Goal: Use online tool/utility: Utilize a website feature to perform a specific function

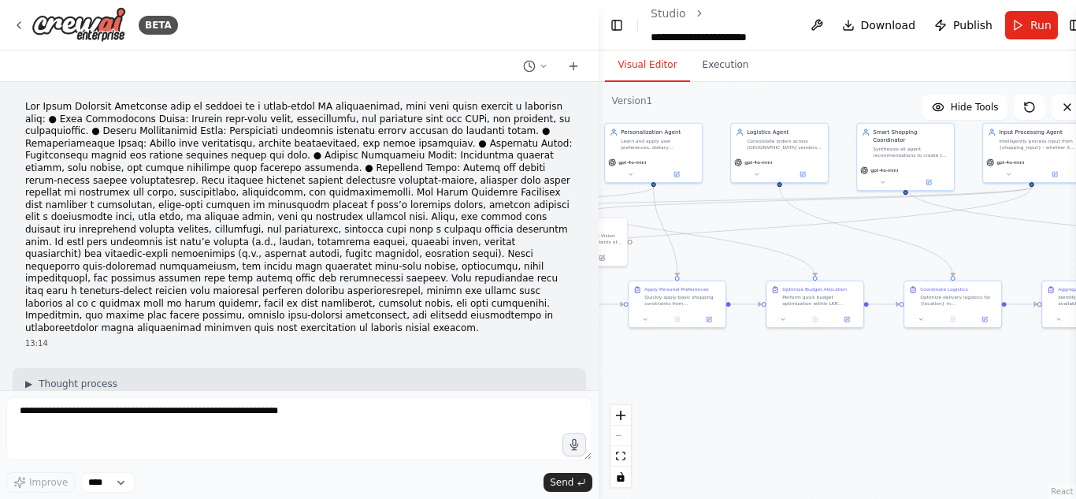
drag, startPoint x: 0, startPoint y: 0, endPoint x: 473, endPoint y: 192, distance: 510.2
click at [471, 191] on div "BETA 13:14 ▶ Thought process I'll help you build this Smart Shopping Assistant …" at bounding box center [299, 249] width 599 height 499
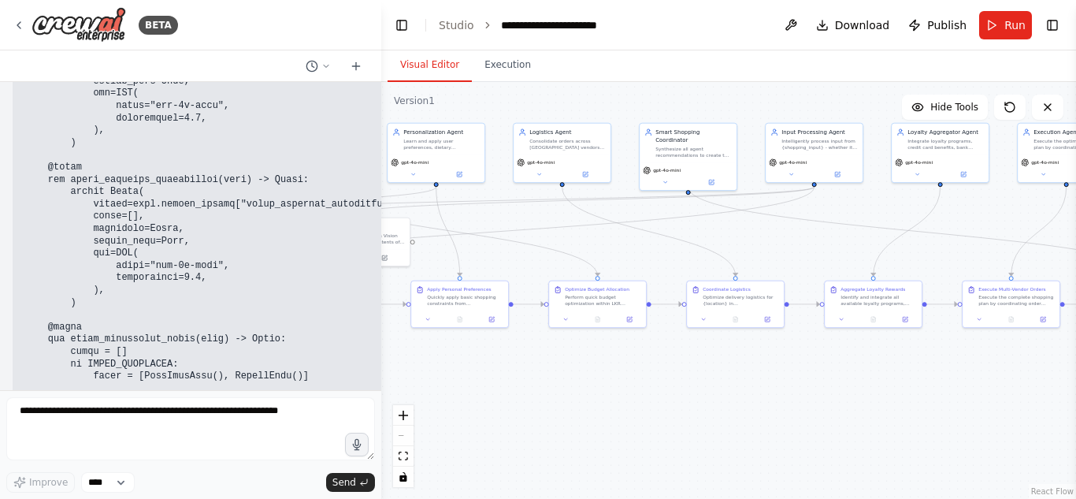
scroll to position [33266, 0]
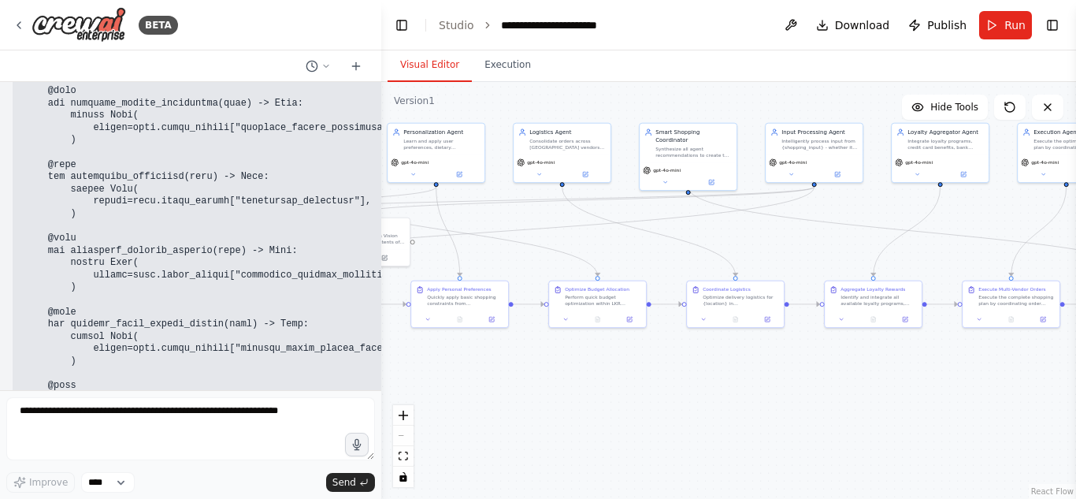
drag, startPoint x: 469, startPoint y: 343, endPoint x: 381, endPoint y: 321, distance: 90.2
click at [381, 321] on div "BETA 13:14 ▶ Thought process I'll help you build this Smart Shopping Assistant …" at bounding box center [538, 249] width 1076 height 499
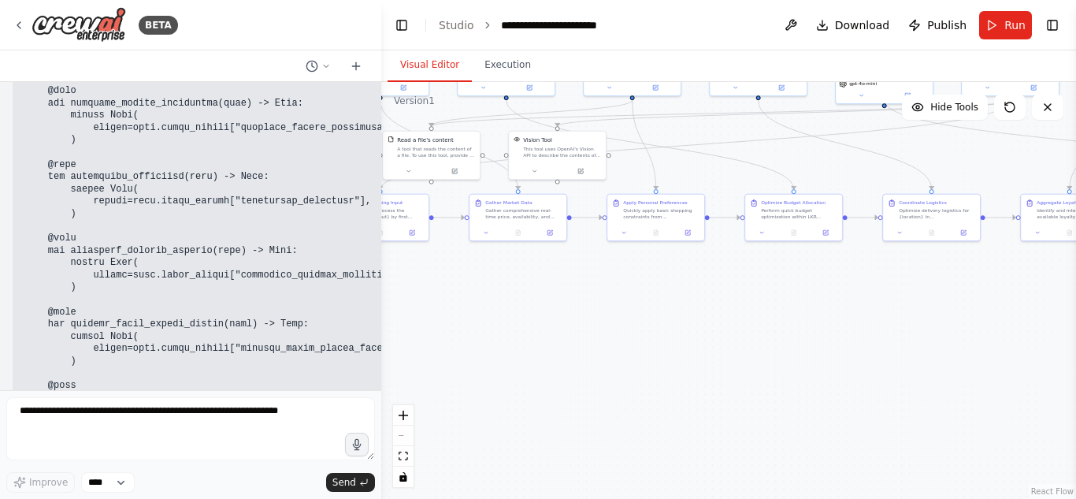
drag, startPoint x: 599, startPoint y: 368, endPoint x: 795, endPoint y: 281, distance: 214.4
click at [795, 281] on div ".deletable-edge-delete-btn { width: 20px; height: 20px; border: 0px solid #ffff…" at bounding box center [728, 290] width 695 height 417
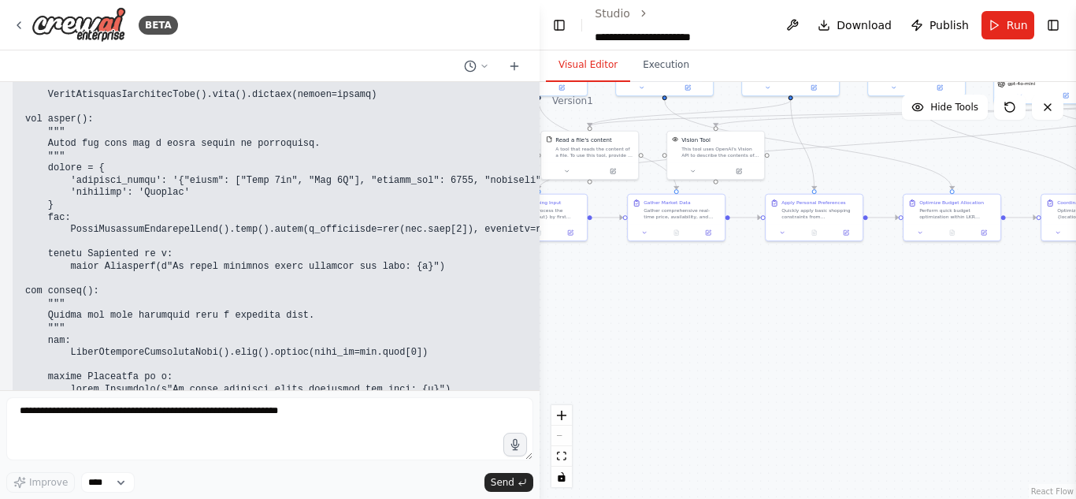
drag, startPoint x: 380, startPoint y: 364, endPoint x: 542, endPoint y: 333, distance: 164.4
click at [542, 333] on div "BETA 13:14 ▶ Thought process I'll help you build this Smart Shopping Assistant …" at bounding box center [538, 249] width 1076 height 499
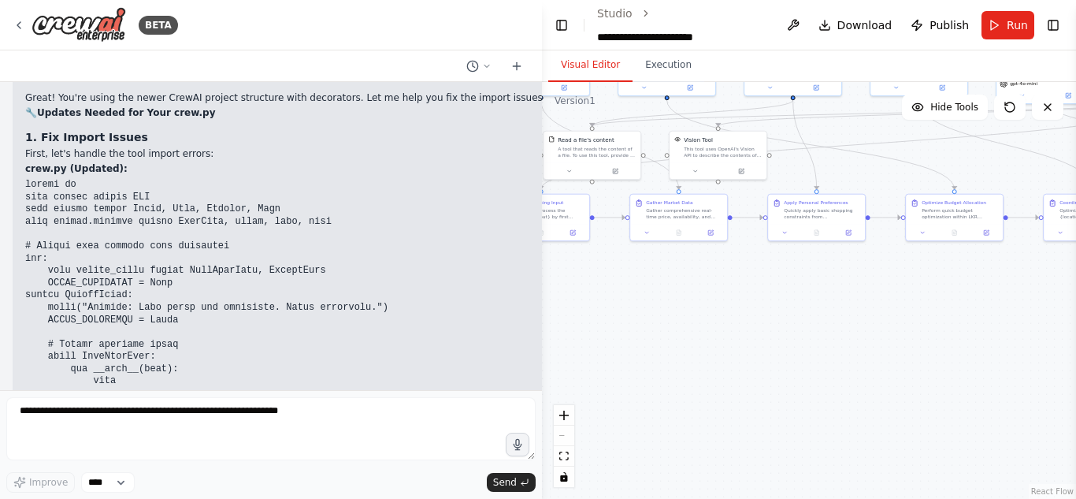
scroll to position [29375, 0]
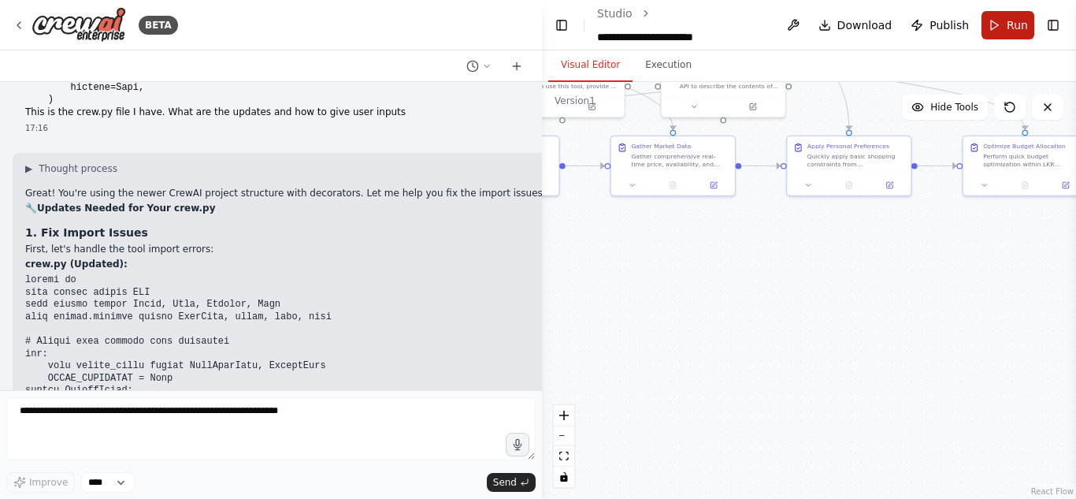
click at [1007, 17] on span "Run" at bounding box center [1017, 25] width 21 height 16
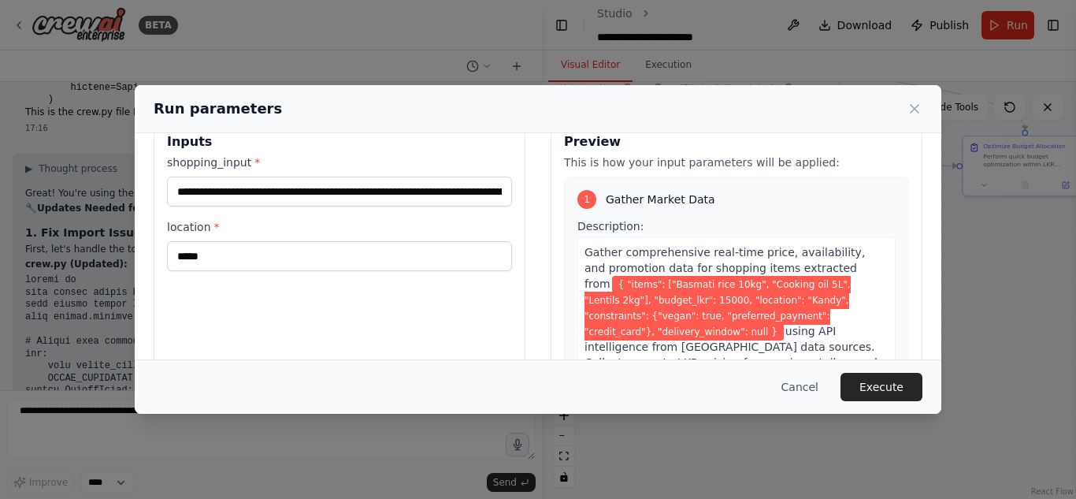
scroll to position [34, 0]
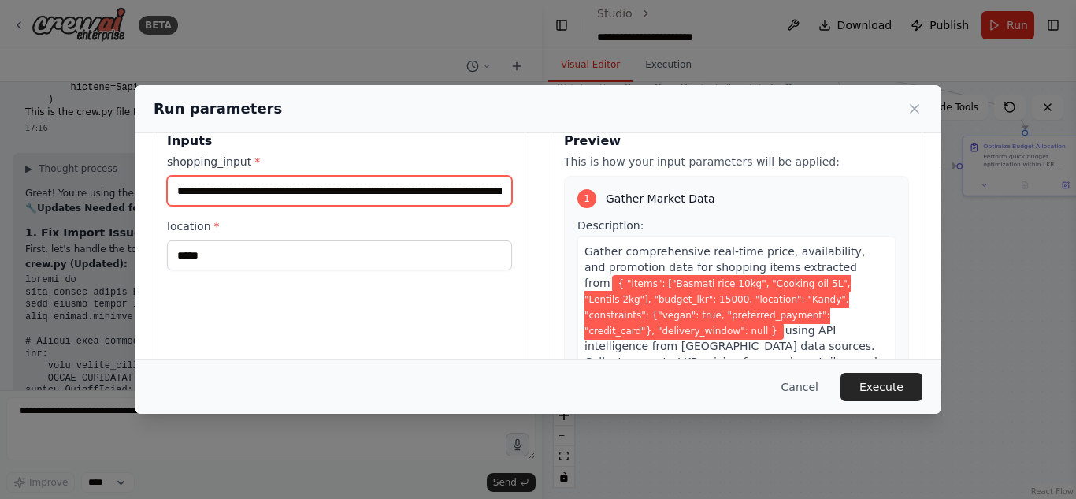
click at [374, 183] on input "**********" at bounding box center [339, 191] width 345 height 30
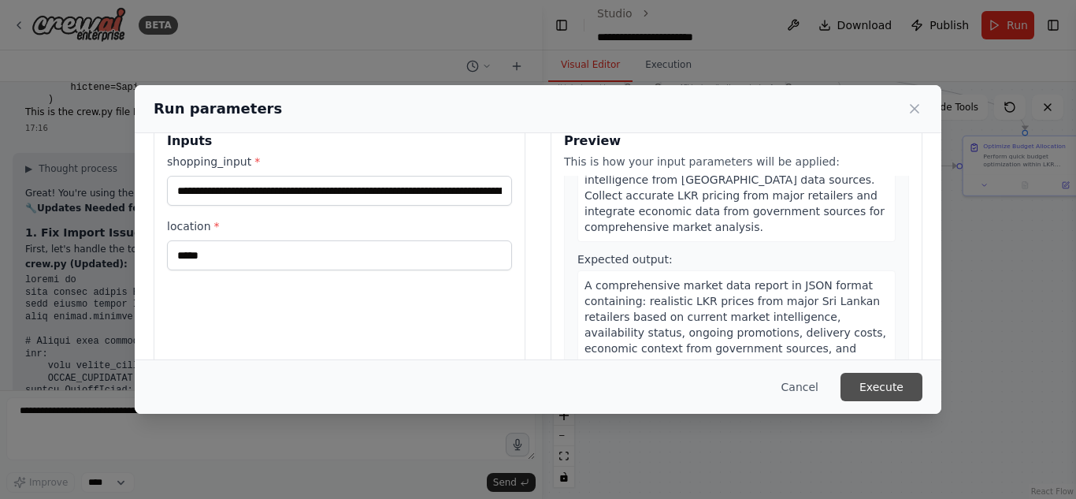
click at [893, 377] on button "Execute" at bounding box center [882, 387] width 82 height 28
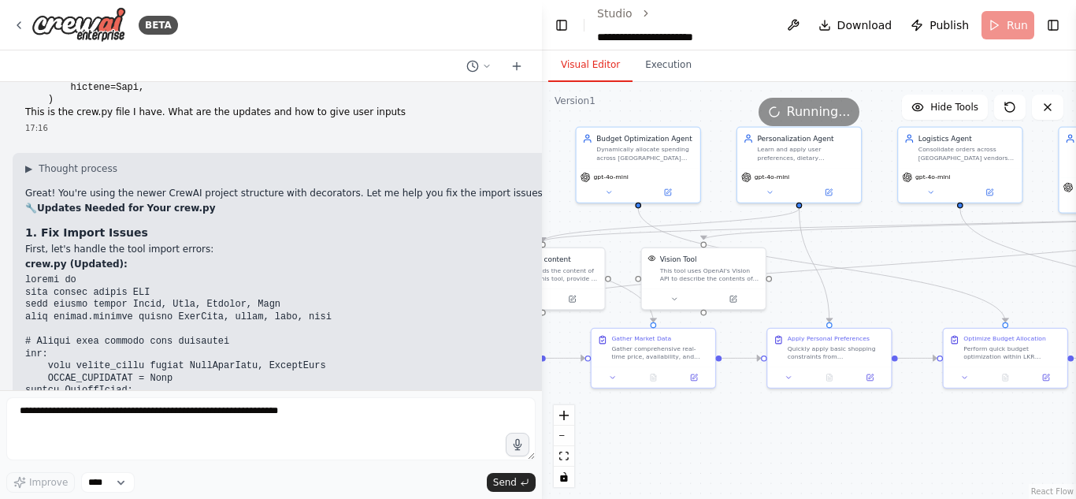
drag, startPoint x: 798, startPoint y: 287, endPoint x: 778, endPoint y: 479, distance: 193.2
click at [778, 479] on div ".deletable-edge-delete-btn { width: 20px; height: 20px; border: 0px solid #ffff…" at bounding box center [809, 290] width 534 height 417
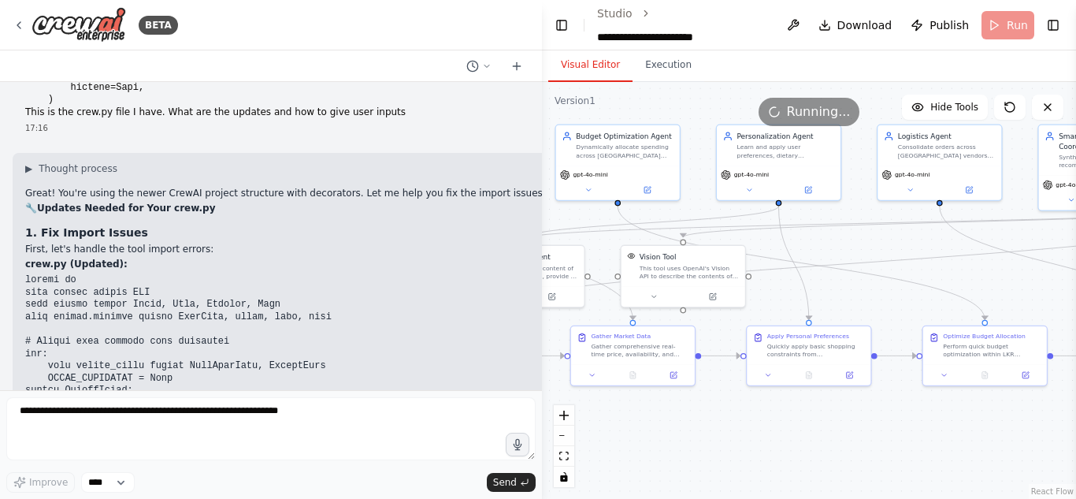
drag, startPoint x: 863, startPoint y: 300, endPoint x: 878, endPoint y: 277, distance: 27.3
click at [739, 301] on div ".deletable-edge-delete-btn { width: 20px; height: 20px; border: 0px solid #ffff…" at bounding box center [809, 290] width 534 height 417
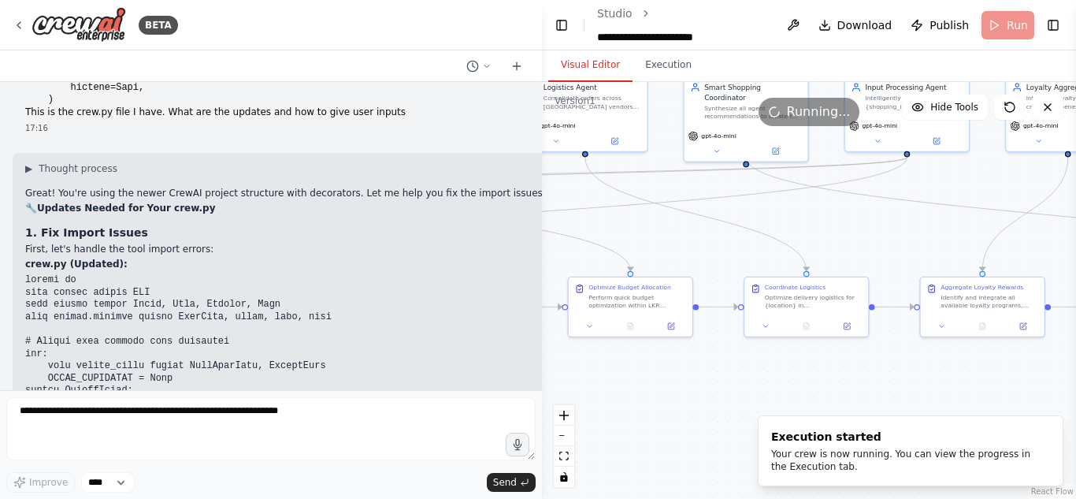
drag, startPoint x: 878, startPoint y: 276, endPoint x: 646, endPoint y: 227, distance: 236.8
click at [644, 227] on div ".deletable-edge-delete-btn { width: 20px; height: 20px; border: 0px solid #ffff…" at bounding box center [809, 290] width 534 height 417
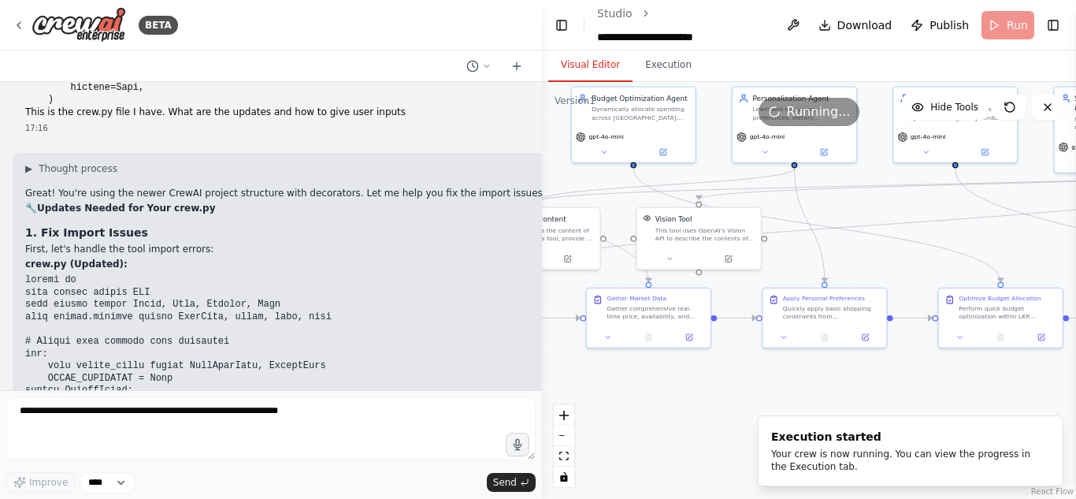
drag, startPoint x: 629, startPoint y: 228, endPoint x: 1000, endPoint y: 239, distance: 370.4
click at [1000, 239] on div ".deletable-edge-delete-btn { width: 20px; height: 20px; border: 0px solid #ffff…" at bounding box center [809, 290] width 534 height 417
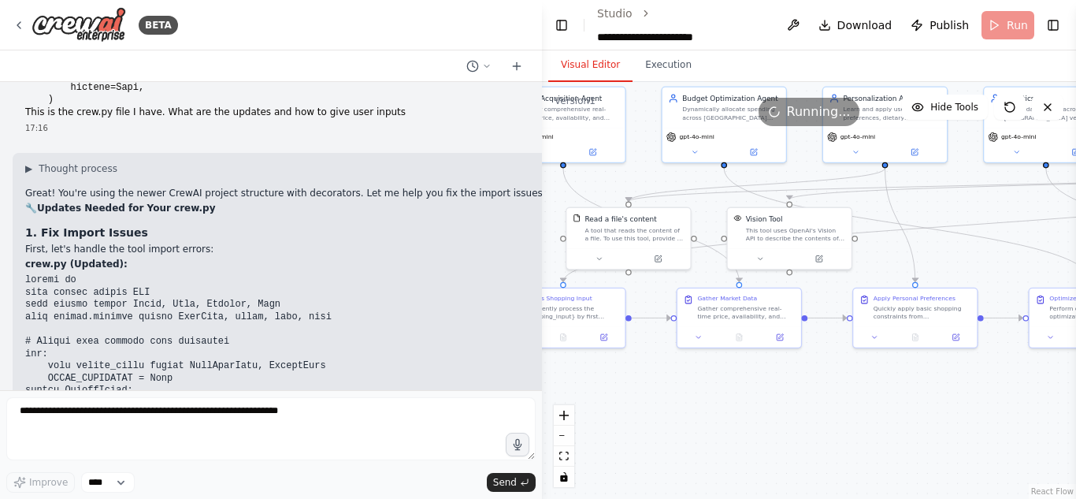
drag, startPoint x: 844, startPoint y: 262, endPoint x: 919, endPoint y: 262, distance: 74.8
click at [919, 262] on div ".deletable-edge-delete-btn { width: 20px; height: 20px; border: 0px solid #ffff…" at bounding box center [809, 290] width 534 height 417
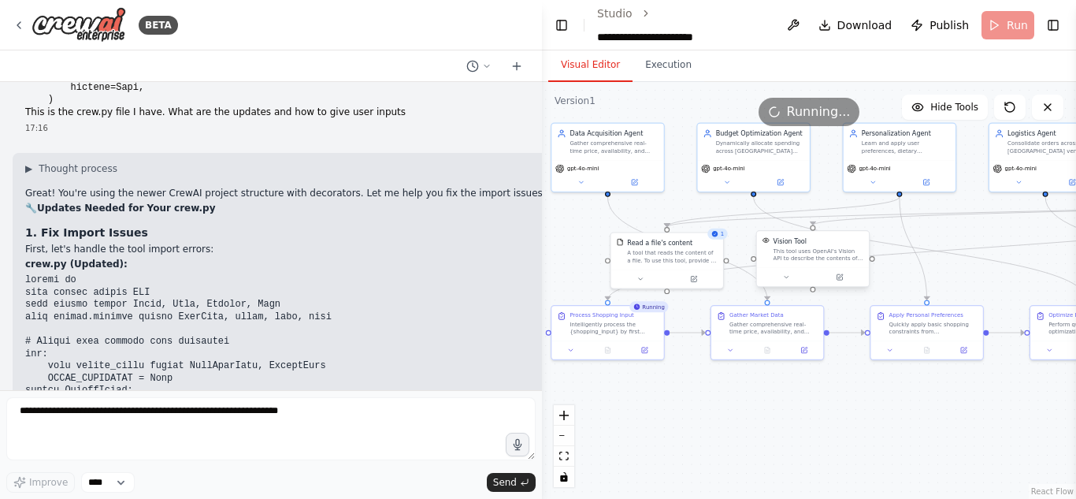
drag, startPoint x: 923, startPoint y: 219, endPoint x: 784, endPoint y: 243, distance: 141.4
click at [959, 231] on div ".deletable-edge-delete-btn { width: 20px; height: 20px; border: 0px solid #ffff…" at bounding box center [809, 290] width 534 height 417
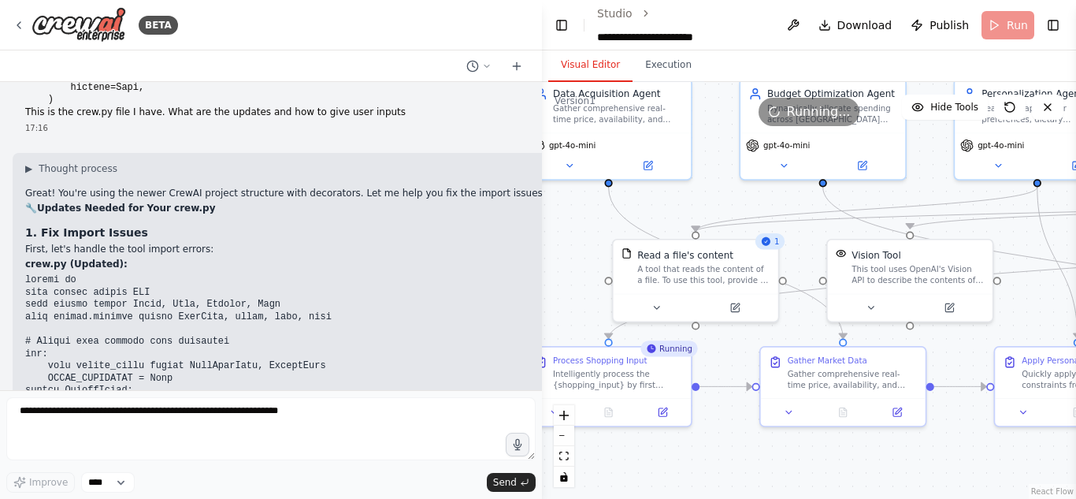
drag, startPoint x: 758, startPoint y: 245, endPoint x: 811, endPoint y: 250, distance: 53.0
click at [811, 250] on div ".deletable-edge-delete-btn { width: 20px; height: 20px; border: 0px solid #ffff…" at bounding box center [809, 290] width 534 height 417
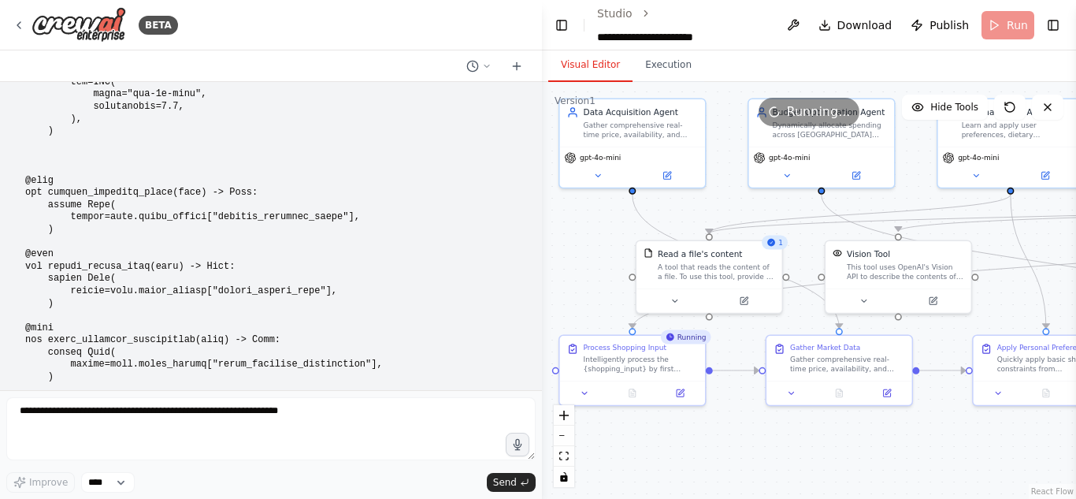
scroll to position [28689, 0]
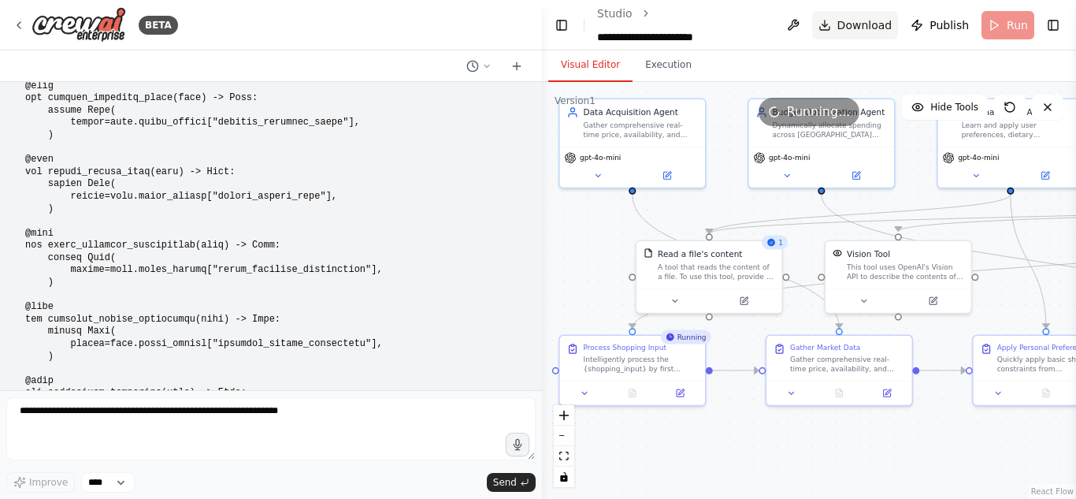
click at [892, 27] on span "Download" at bounding box center [864, 25] width 55 height 16
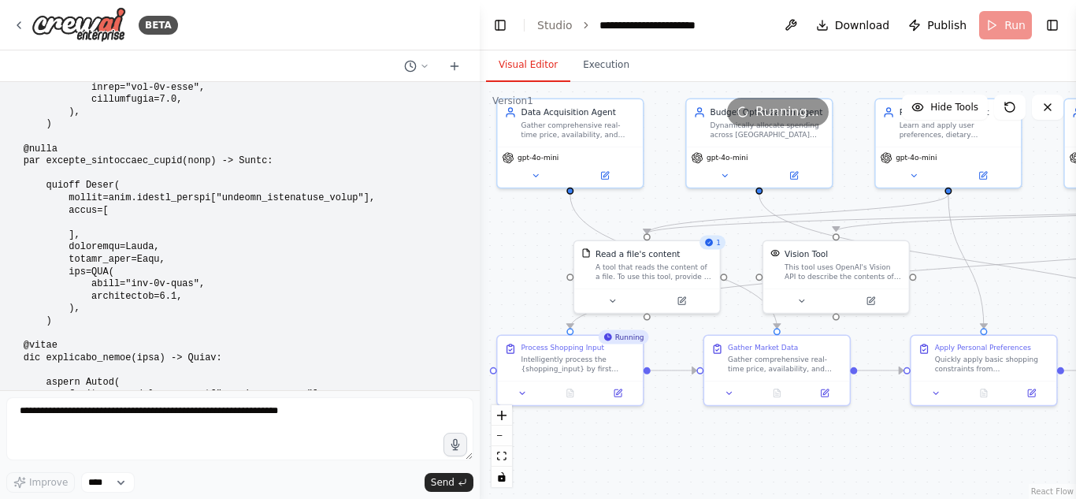
drag, startPoint x: 536, startPoint y: 266, endPoint x: 479, endPoint y: 265, distance: 57.5
click at [479, 265] on div at bounding box center [476, 249] width 6 height 499
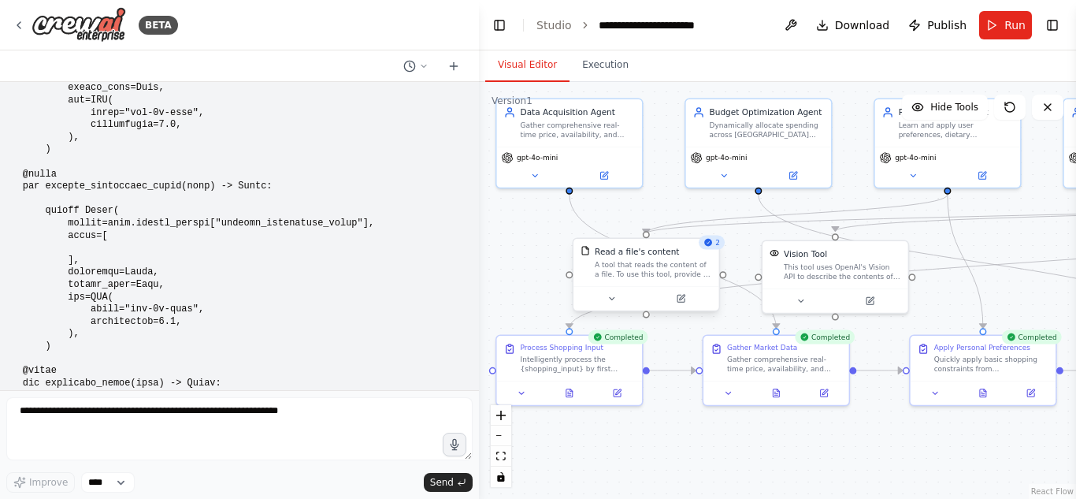
scroll to position [28782, 0]
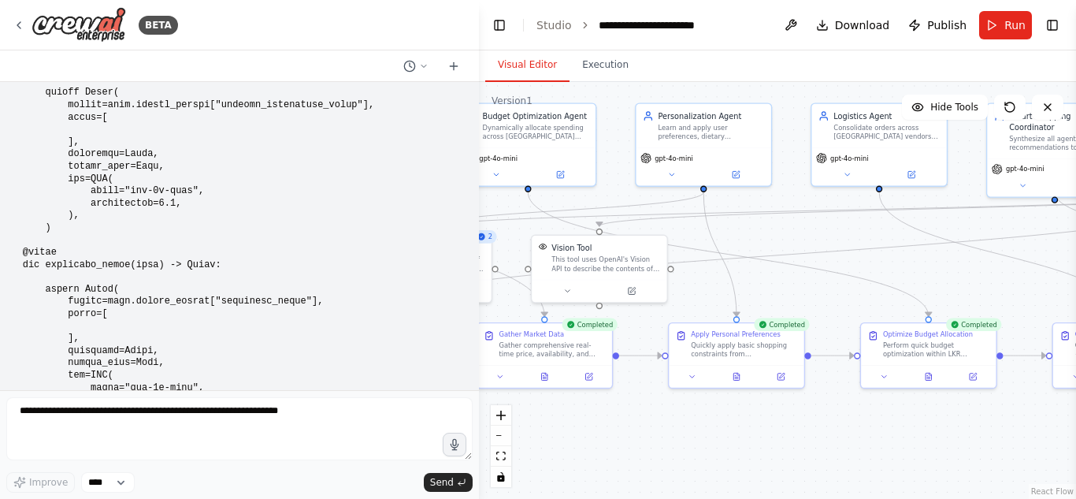
drag, startPoint x: 822, startPoint y: 460, endPoint x: 592, endPoint y: 442, distance: 230.7
click at [592, 442] on div ".deletable-edge-delete-btn { width: 20px; height: 20px; border: 0px solid #ffff…" at bounding box center [777, 290] width 597 height 417
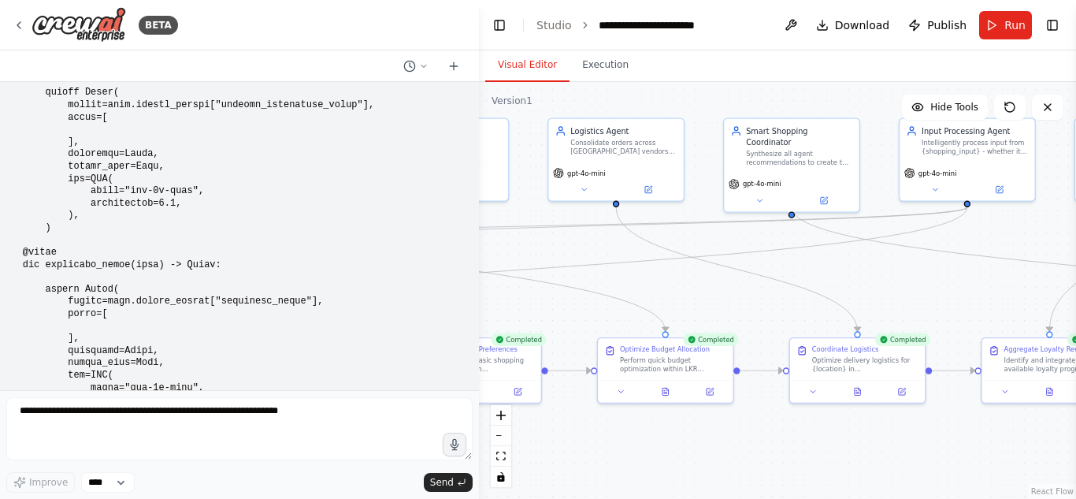
drag, startPoint x: 811, startPoint y: 413, endPoint x: 519, endPoint y: 433, distance: 292.2
click at [519, 433] on div ".deletable-edge-delete-btn { width: 20px; height: 20px; border: 0px solid #ffff…" at bounding box center [777, 290] width 597 height 417
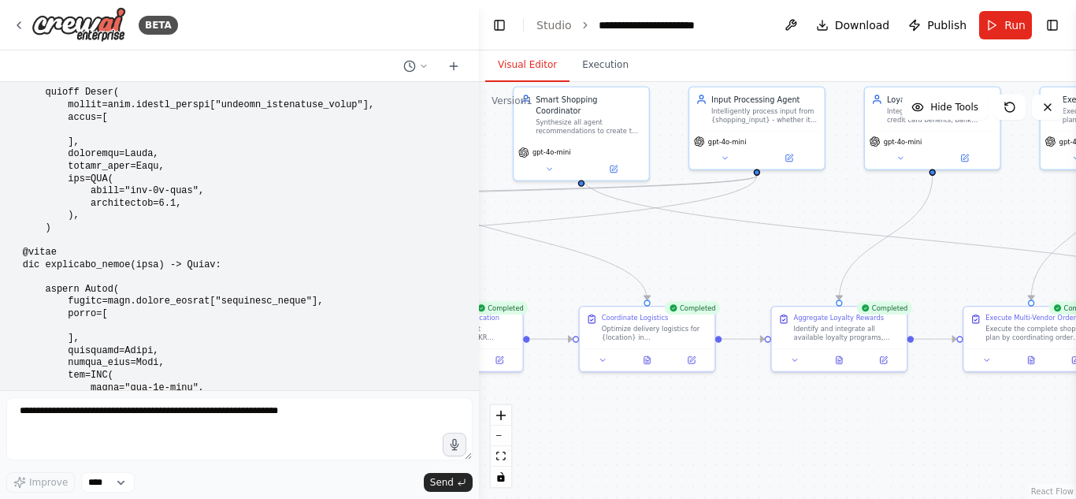
drag, startPoint x: 774, startPoint y: 462, endPoint x: 590, endPoint y: 425, distance: 188.0
click at [590, 425] on div ".deletable-edge-delete-btn { width: 20px; height: 20px; border: 0px solid #ffff…" at bounding box center [777, 290] width 597 height 417
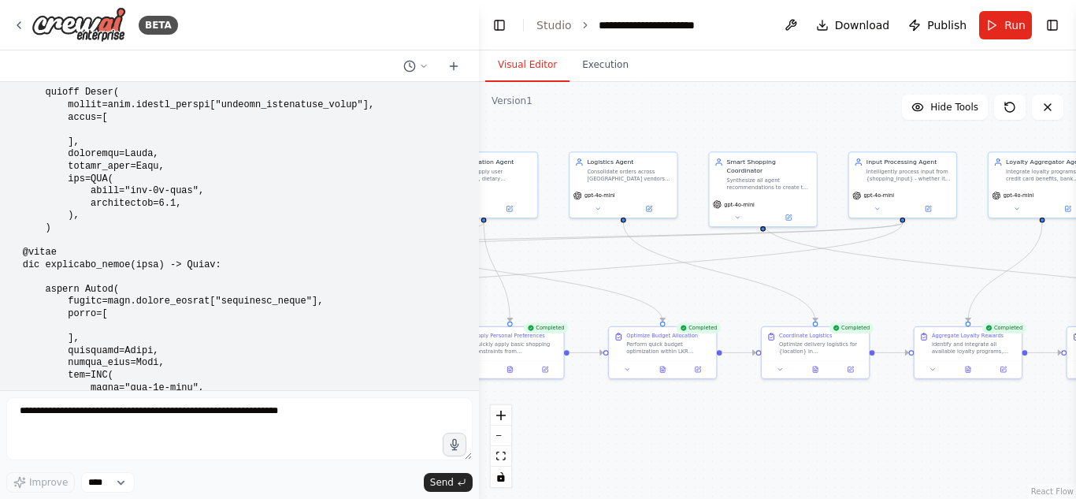
drag, startPoint x: 717, startPoint y: 402, endPoint x: 870, endPoint y: 401, distance: 153.6
click at [870, 401] on div ".deletable-edge-delete-btn { width: 20px; height: 20px; border: 0px solid #ffff…" at bounding box center [777, 290] width 597 height 417
click at [501, 28] on button "Toggle Left Sidebar" at bounding box center [499, 25] width 22 height 22
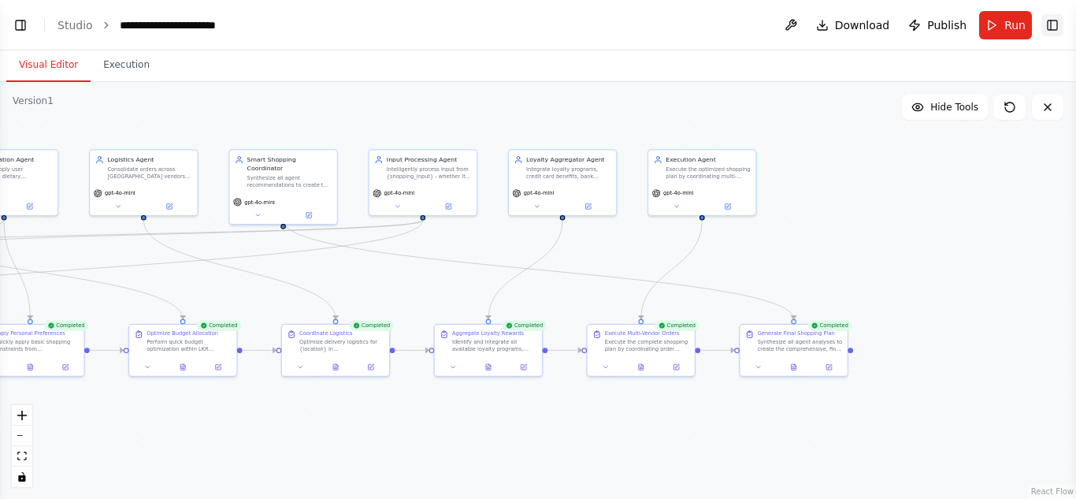
click at [1045, 27] on button "Toggle Right Sidebar" at bounding box center [1052, 25] width 22 height 22
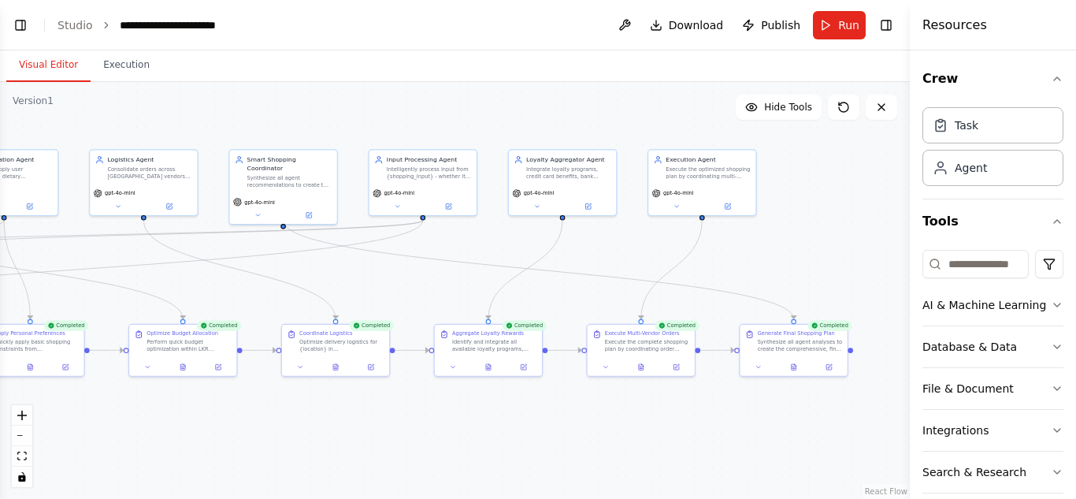
scroll to position [77, 0]
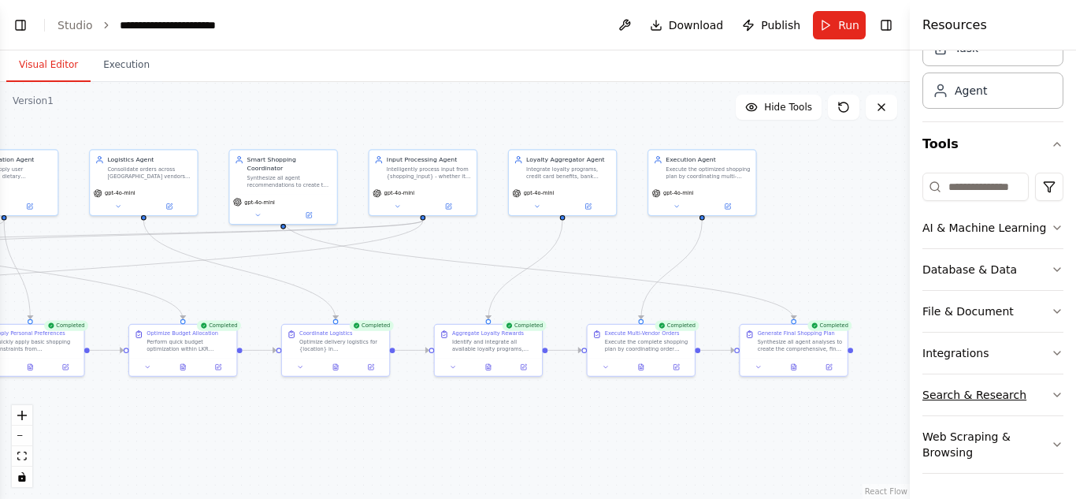
click at [1001, 397] on button "Search & Research" at bounding box center [992, 394] width 141 height 41
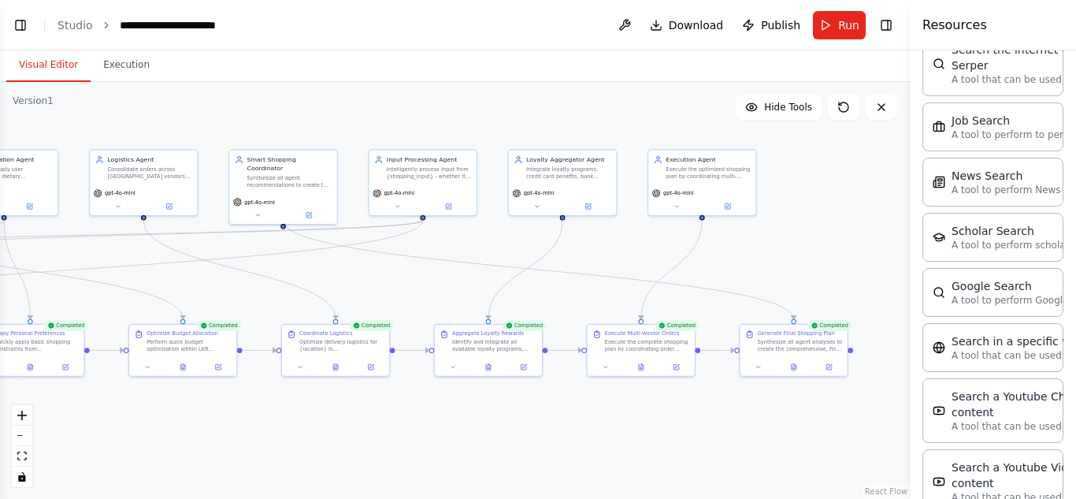
scroll to position [878, 0]
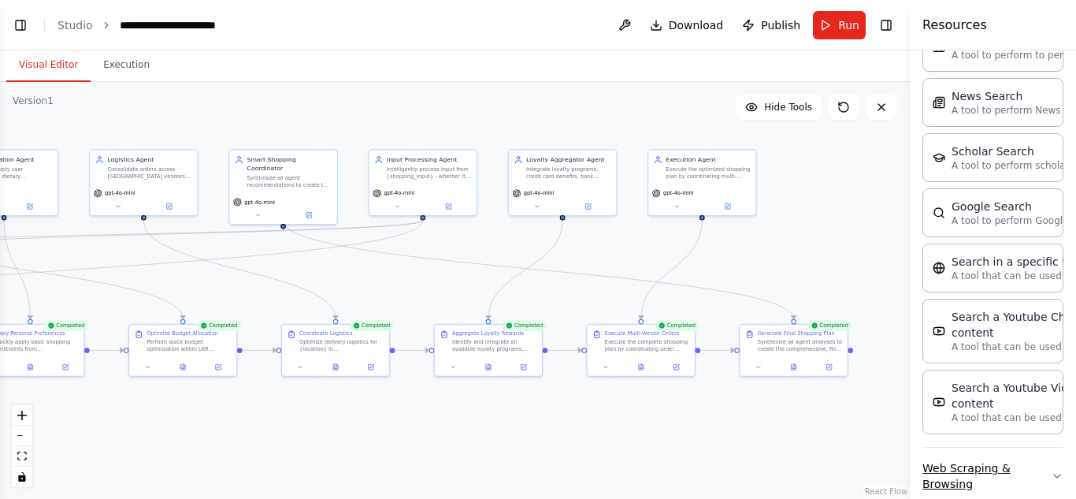
click at [989, 447] on button "Web Scraping & Browsing" at bounding box center [992, 475] width 141 height 57
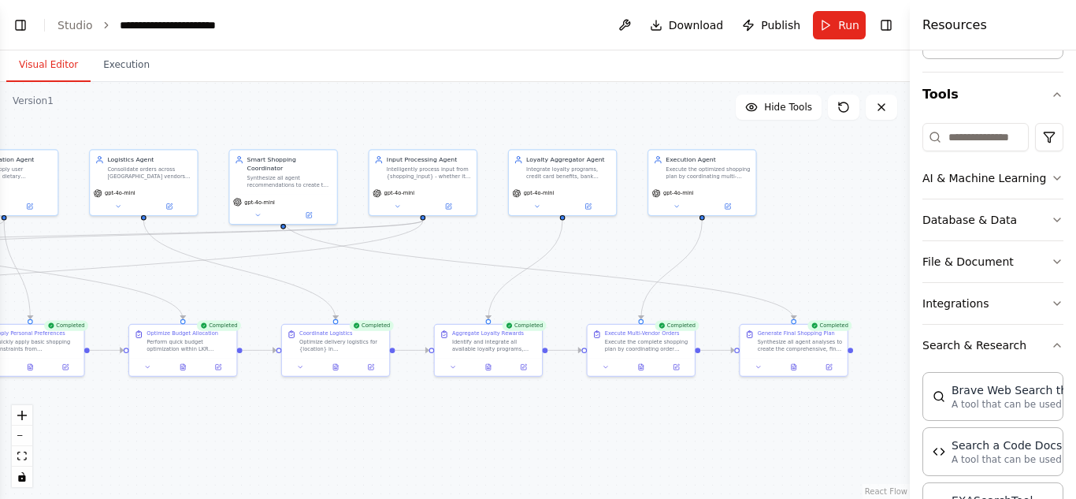
scroll to position [0, 0]
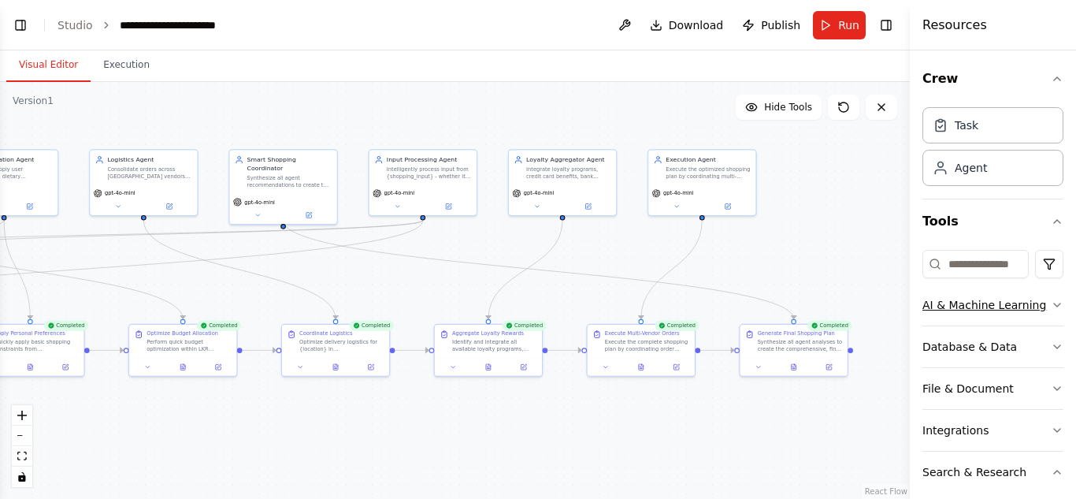
click at [987, 294] on button "AI & Machine Learning" at bounding box center [992, 304] width 141 height 41
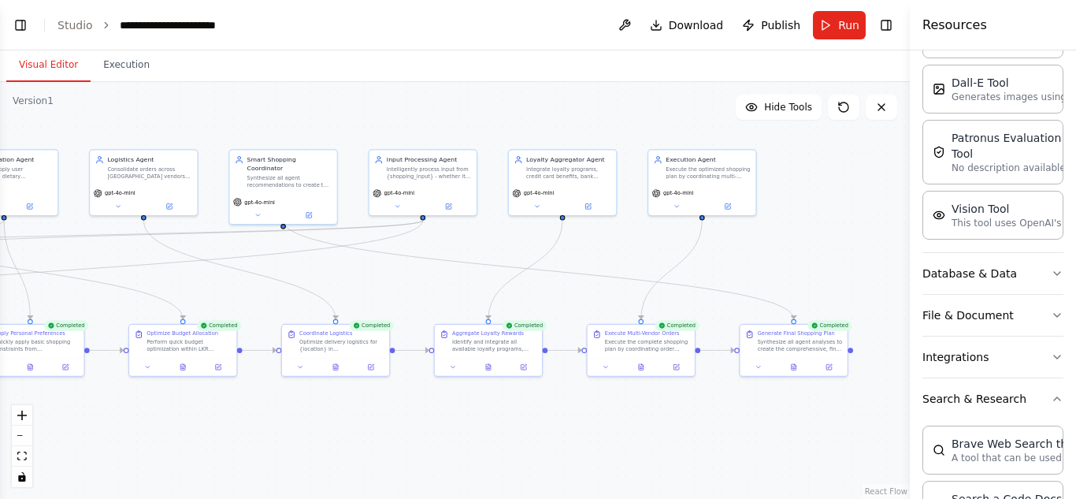
scroll to position [323, 0]
click at [1018, 281] on button "Database & Data" at bounding box center [992, 272] width 141 height 41
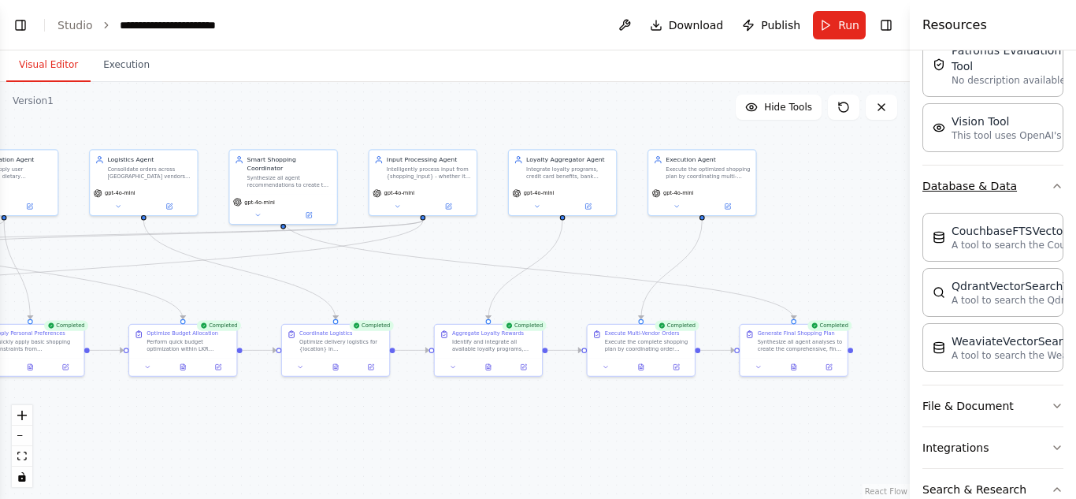
scroll to position [419, 0]
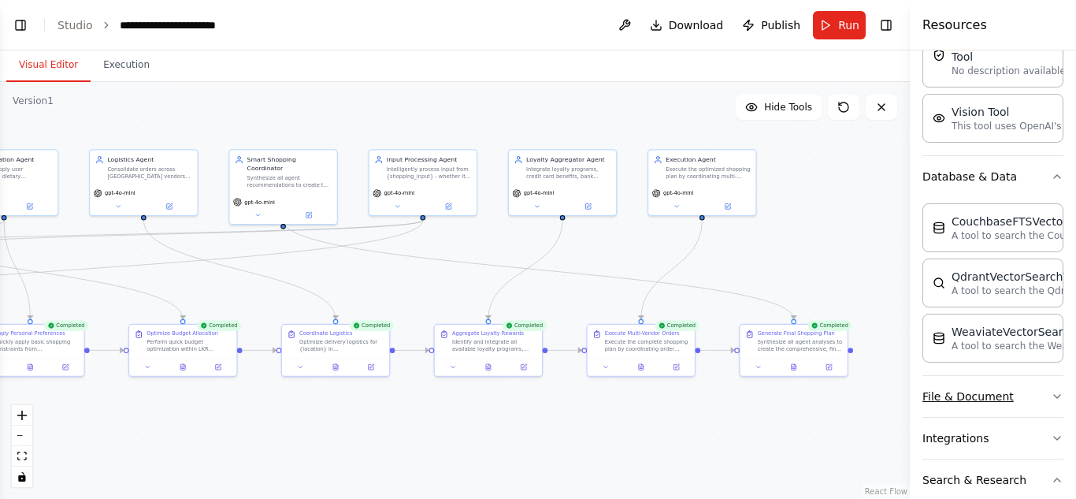
click at [971, 396] on button "File & Document" at bounding box center [992, 396] width 141 height 41
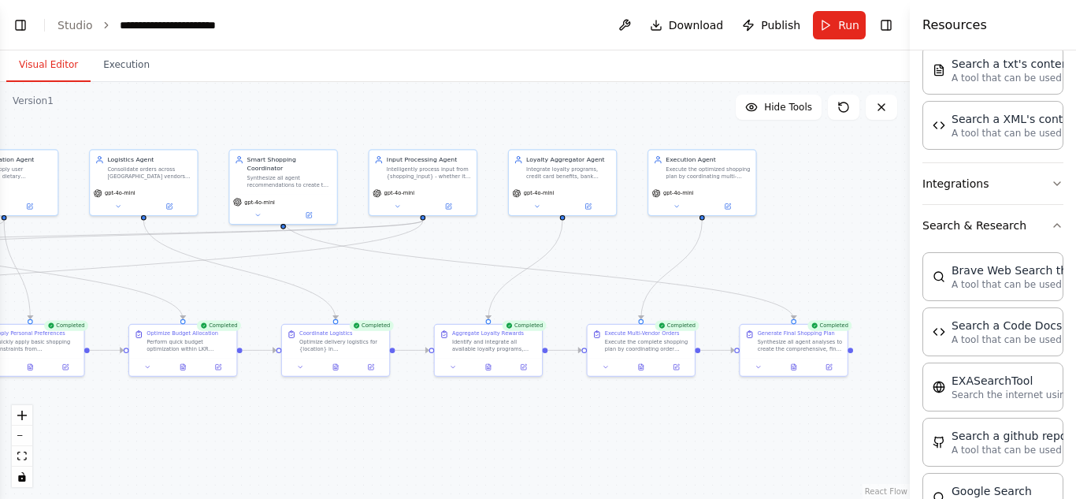
scroll to position [1130, 0]
click at [947, 190] on button "Integrations" at bounding box center [992, 180] width 141 height 41
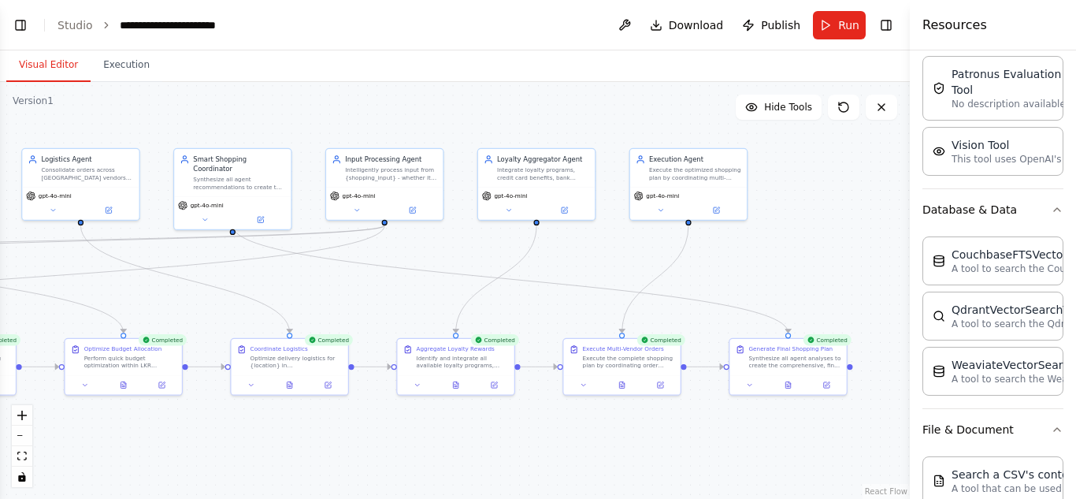
scroll to position [0, 0]
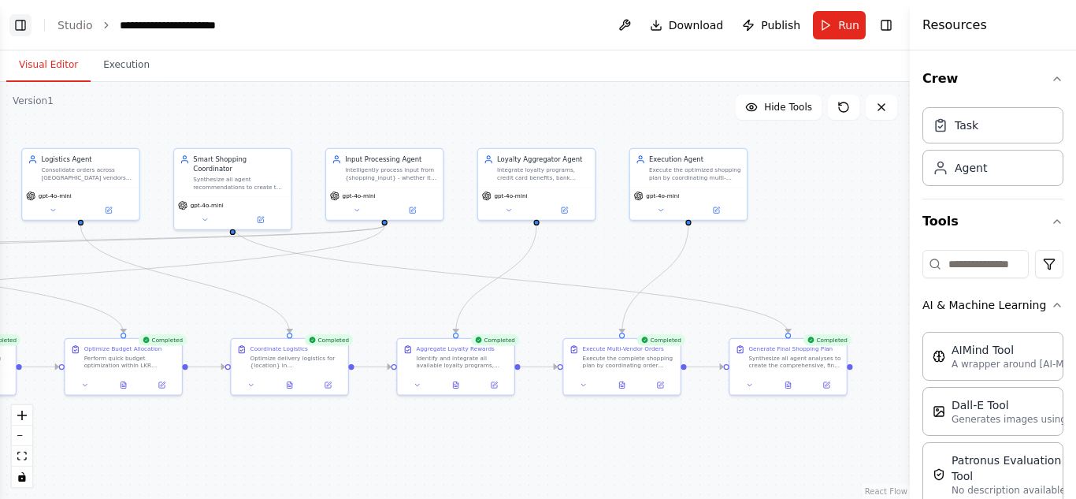
click at [28, 33] on button "Toggle Left Sidebar" at bounding box center [20, 25] width 22 height 22
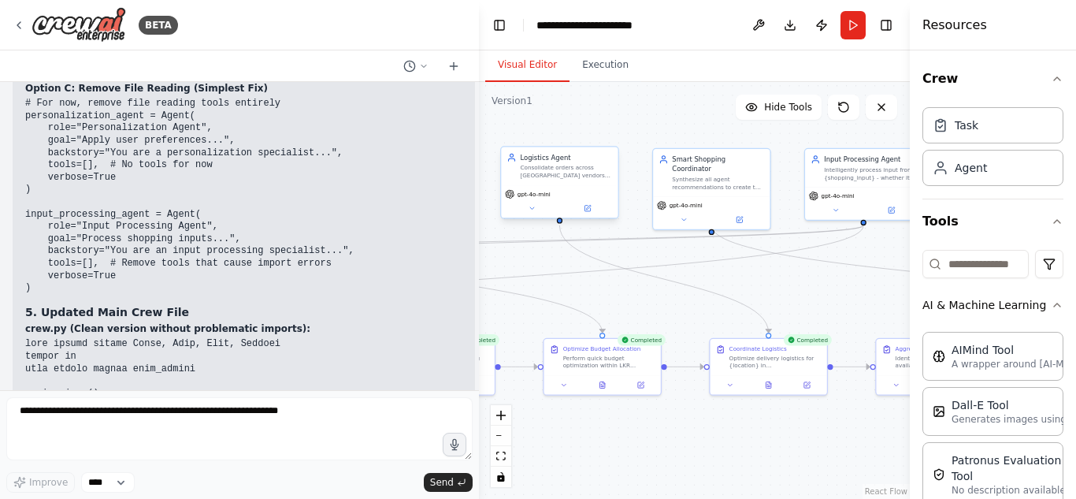
scroll to position [25812, 0]
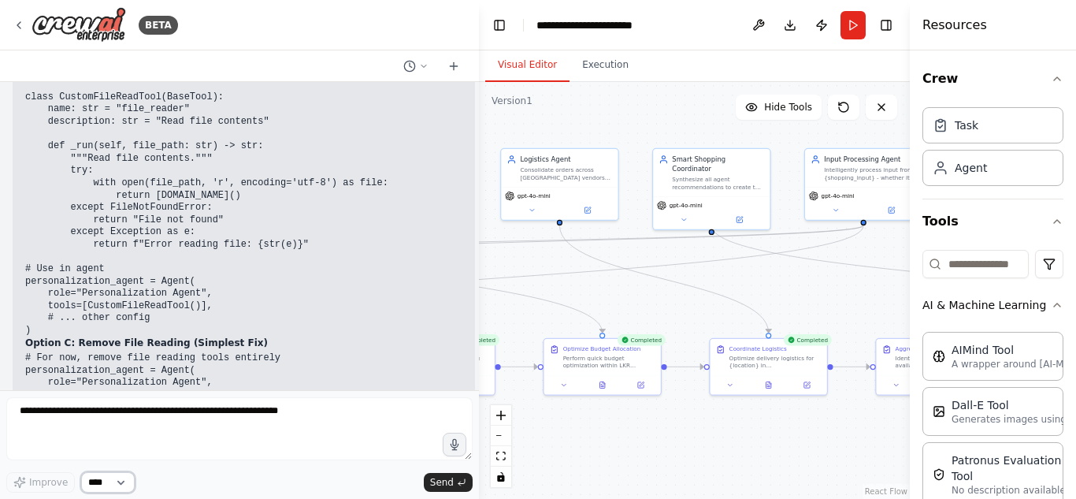
click at [127, 480] on select "****" at bounding box center [108, 482] width 54 height 20
click at [815, 25] on button "Publish" at bounding box center [821, 25] width 25 height 28
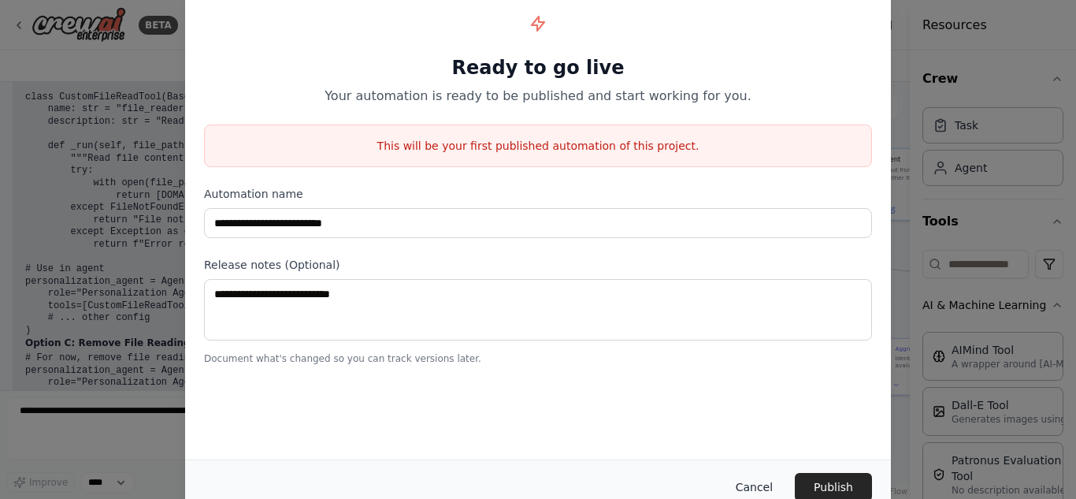
click at [755, 479] on button "Cancel" at bounding box center [754, 487] width 62 height 28
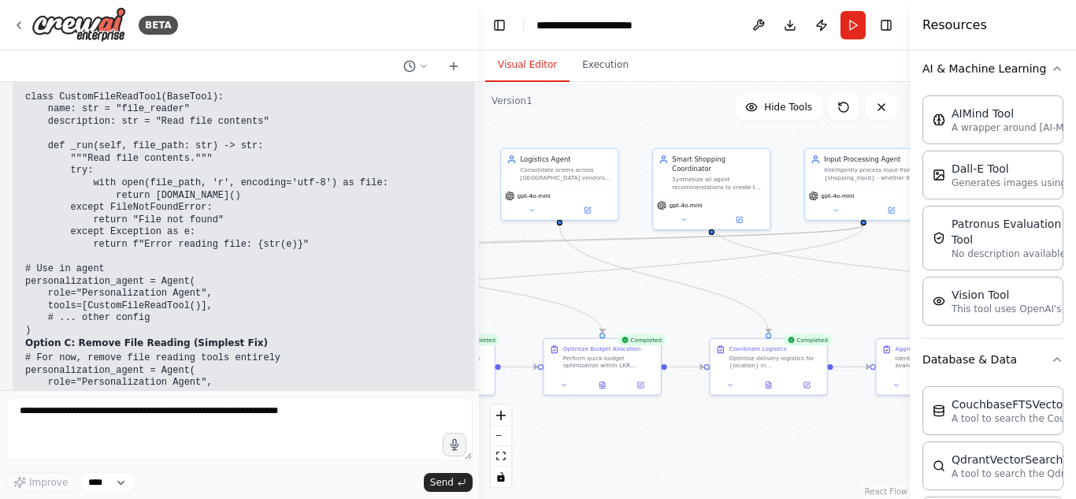
scroll to position [255, 0]
